Goal: Check status: Check status

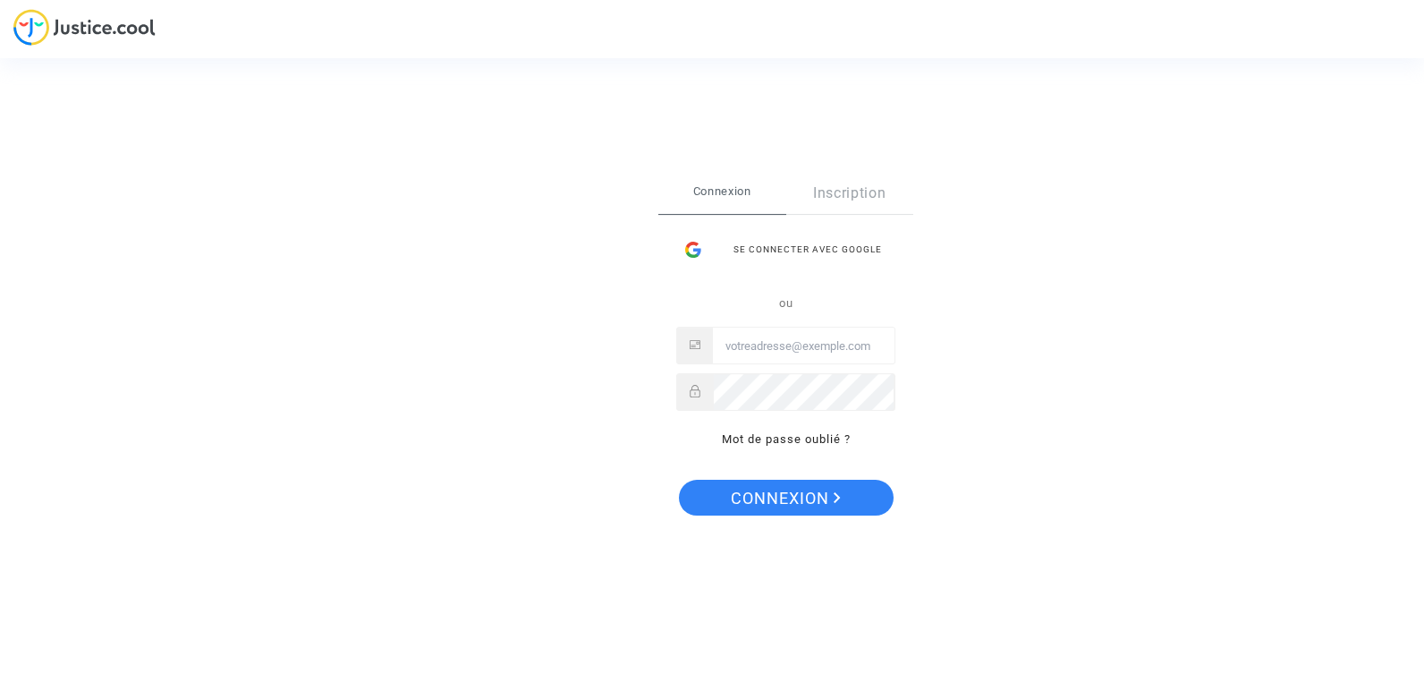
type input "[EMAIL_ADDRESS][DOMAIN_NAME]"
click at [785, 499] on span "Connexion" at bounding box center [786, 498] width 110 height 38
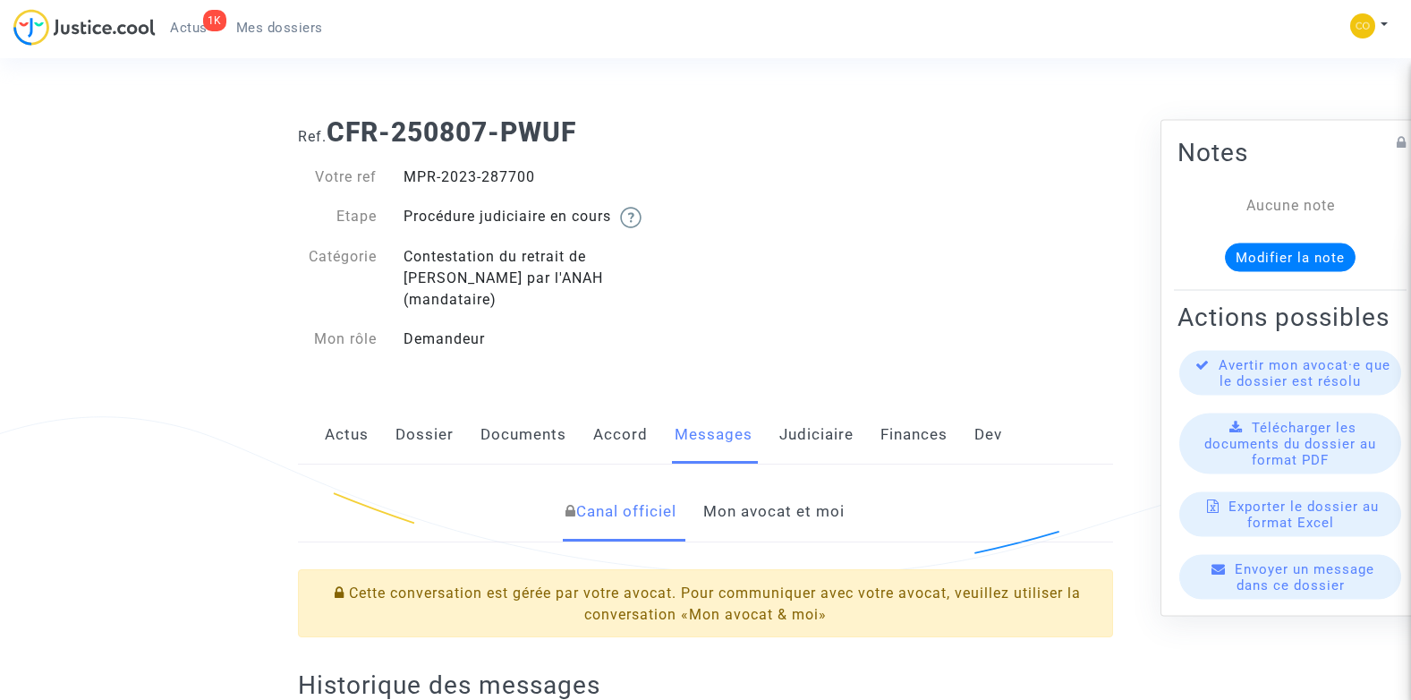
click at [802, 487] on link "Mon avocat et moi" at bounding box center [773, 511] width 141 height 59
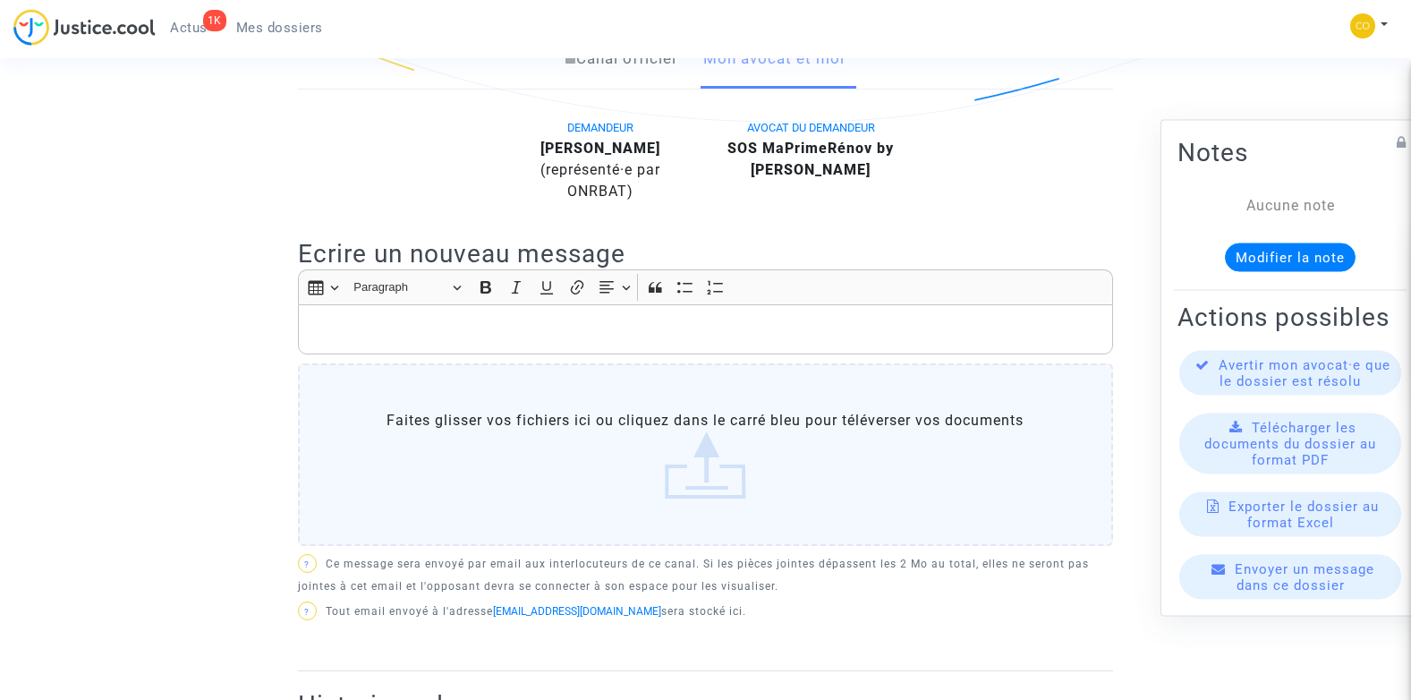
scroll to position [358, 0]
